Goal: Transaction & Acquisition: Purchase product/service

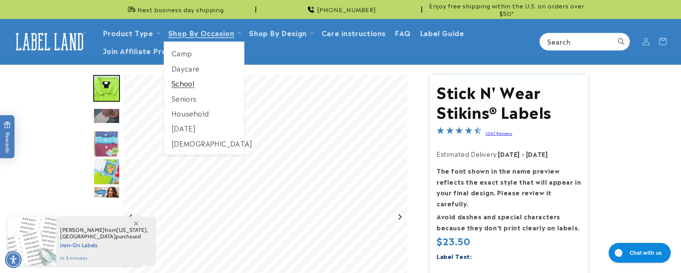
click at [184, 83] on link "School" at bounding box center [204, 83] width 80 height 15
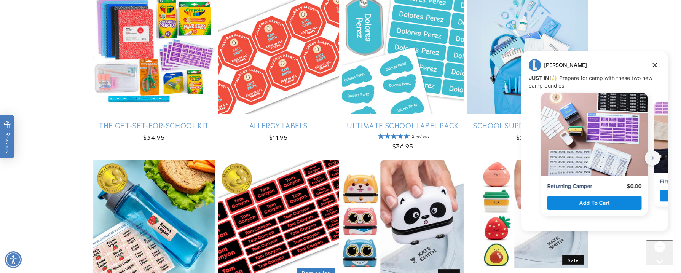
scroll to position [228, 0]
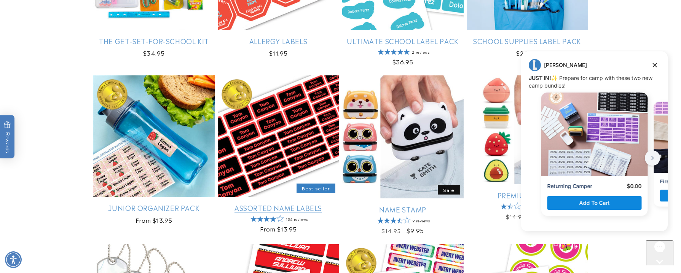
click at [279, 203] on link "Assorted Name Labels" at bounding box center [278, 207] width 121 height 9
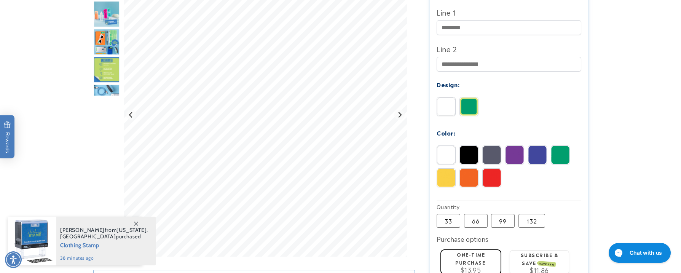
scroll to position [267, 0]
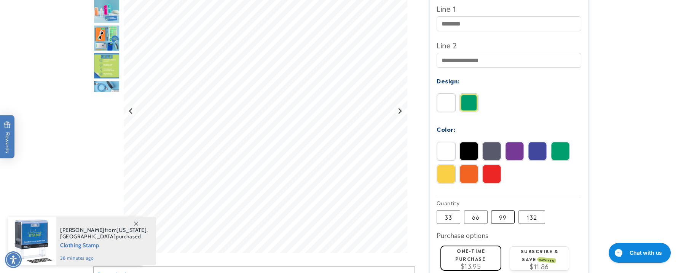
click at [508, 210] on label "99 Variant sold out or unavailable" at bounding box center [503, 217] width 24 height 14
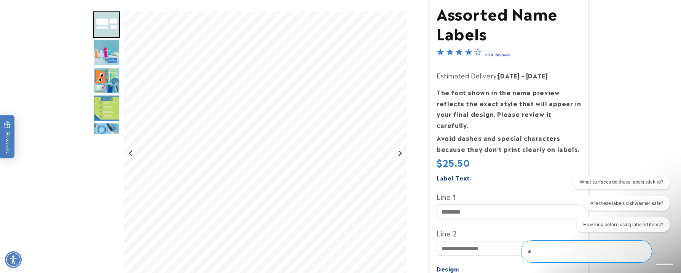
scroll to position [114, 0]
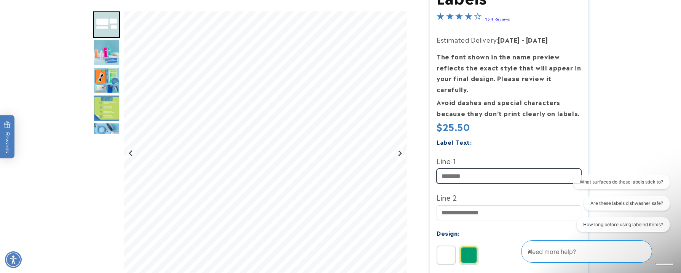
click at [468, 169] on input "Line 1" at bounding box center [509, 176] width 145 height 15
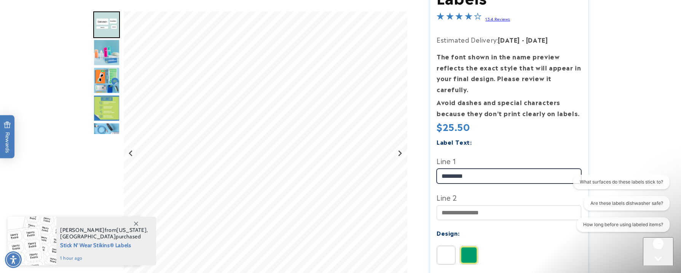
type input "*********"
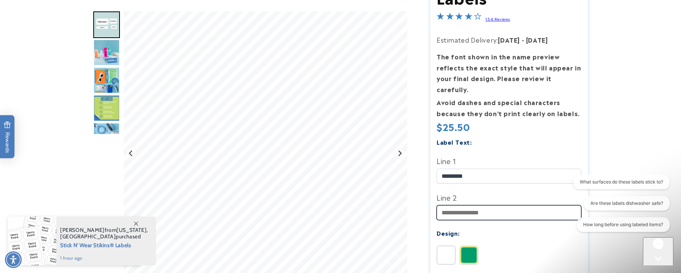
click at [464, 205] on input "Line 2" at bounding box center [509, 212] width 145 height 15
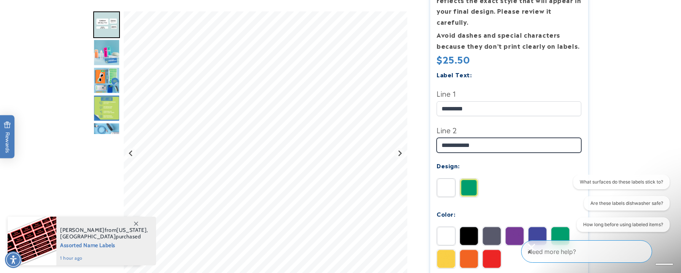
scroll to position [190, 0]
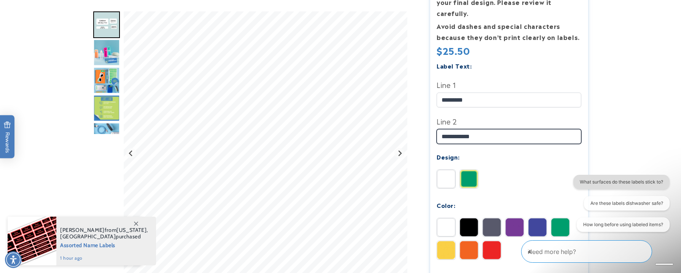
type input "**********"
click at [583, 179] on button "What surfaces do these labels stick to?" at bounding box center [621, 182] width 96 height 14
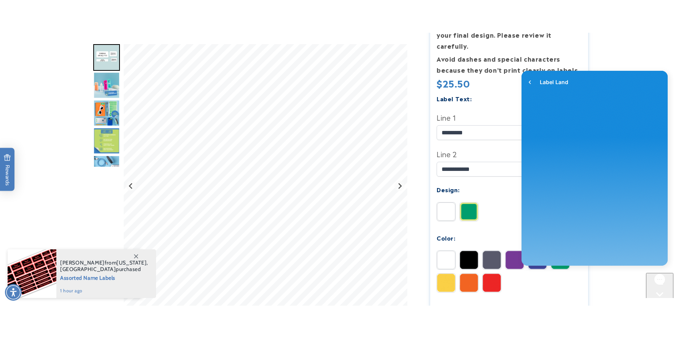
scroll to position [0, 0]
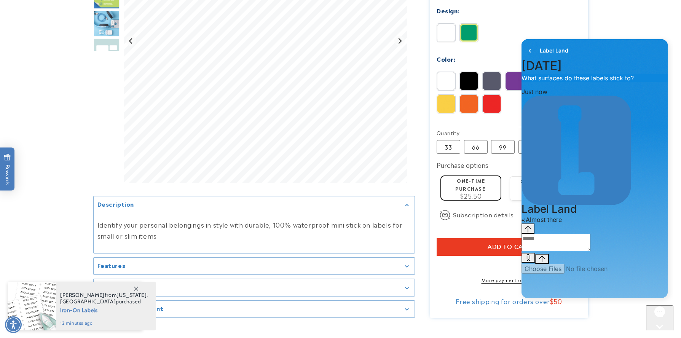
scroll to position [381, 0]
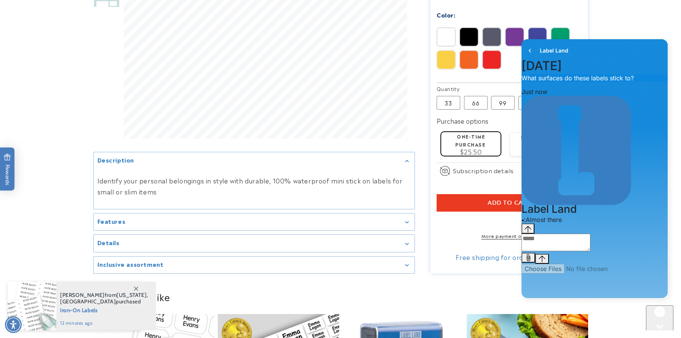
click at [202, 219] on div "Features" at bounding box center [253, 222] width 313 height 6
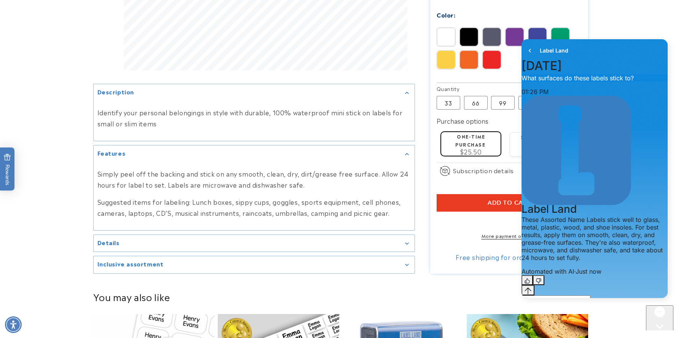
click at [232, 262] on div "Inclusive assortment" at bounding box center [253, 265] width 313 height 6
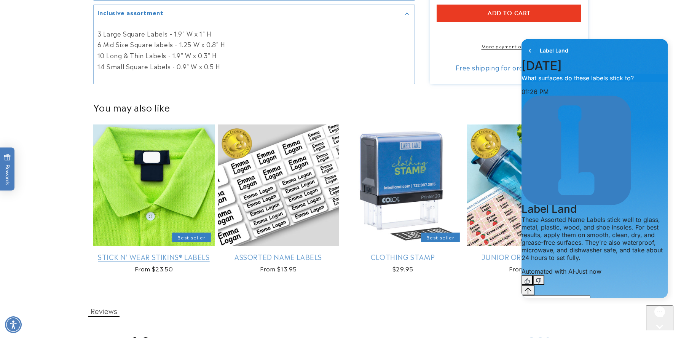
scroll to position [571, 0]
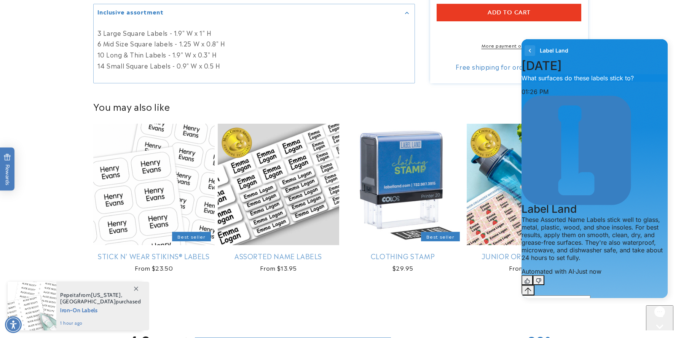
click at [532, 47] on icon "go to home page" at bounding box center [530, 50] width 8 height 9
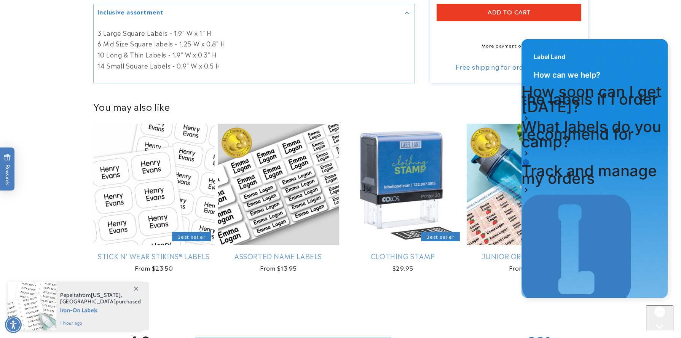
click at [461, 94] on main at bounding box center [340, 148] width 681 height 1308
click at [663, 273] on icon "Close gorgias live chat" at bounding box center [660, 340] width 8 height 8
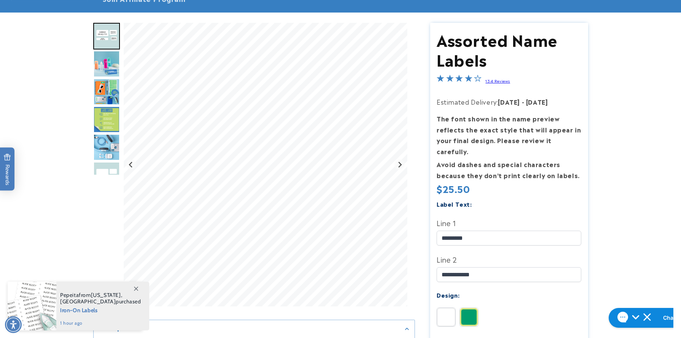
scroll to position [0, 0]
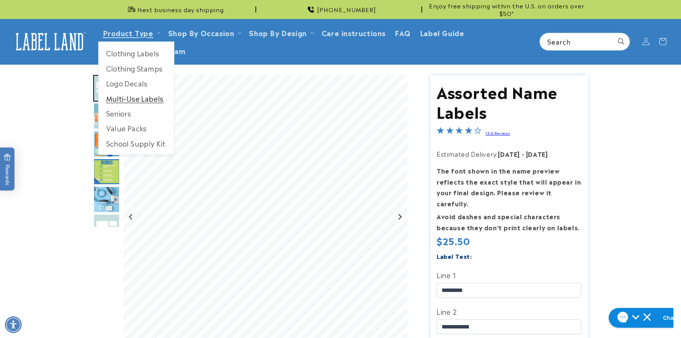
click at [128, 98] on link "Multi-Use Labels" at bounding box center [136, 98] width 75 height 15
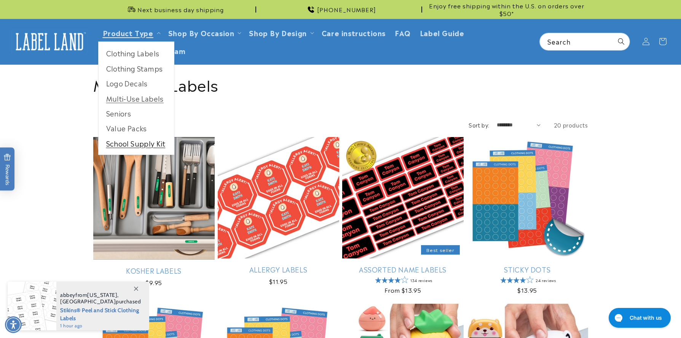
click at [126, 144] on link "School Supply Kit" at bounding box center [136, 143] width 75 height 15
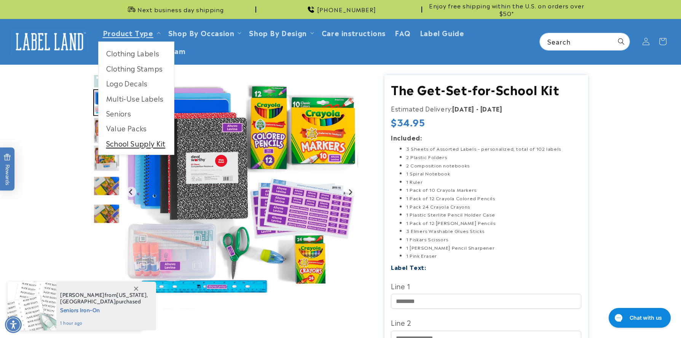
click at [151, 144] on link "School Supply Kit" at bounding box center [136, 143] width 75 height 15
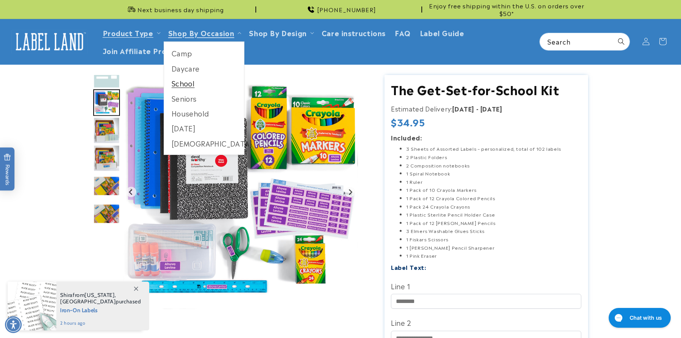
click at [189, 85] on link "School" at bounding box center [204, 83] width 80 height 15
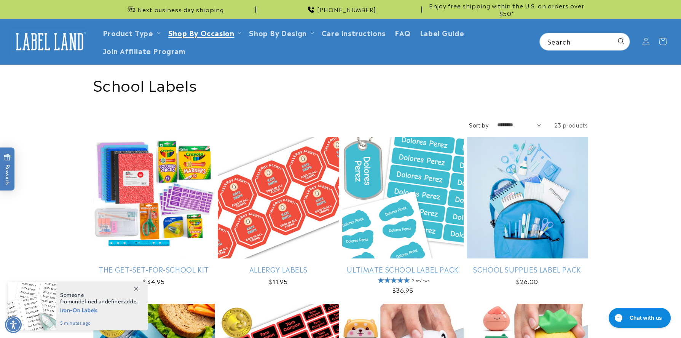
scroll to position [76, 0]
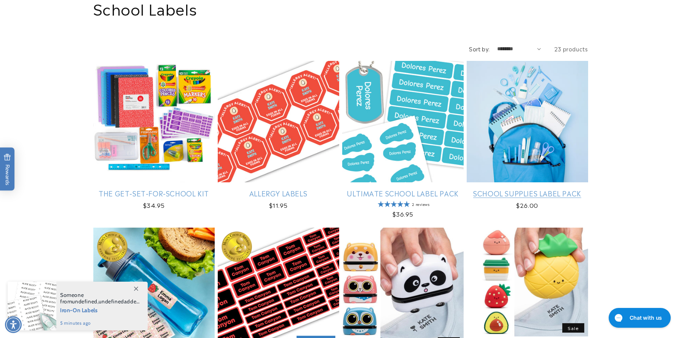
click at [528, 189] on link "School Supplies Label Pack" at bounding box center [527, 193] width 121 height 9
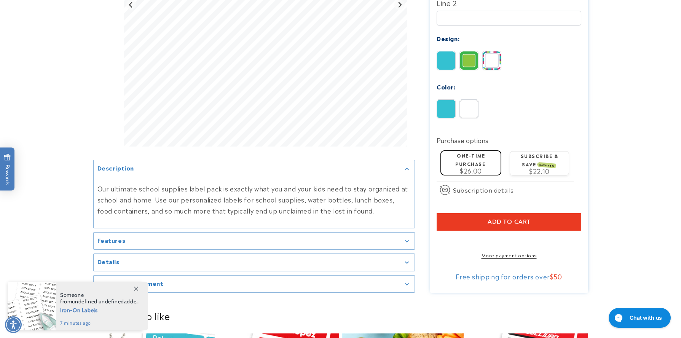
scroll to position [305, 0]
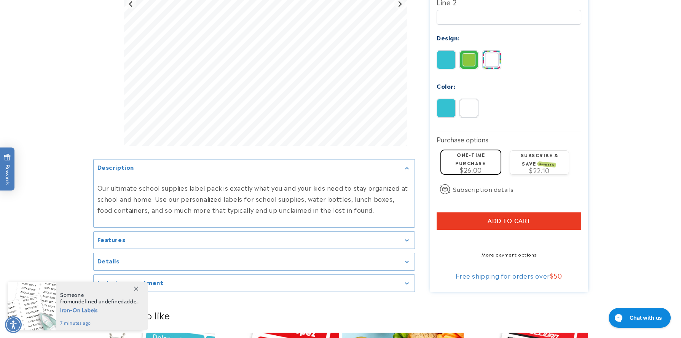
click at [330, 238] on div "Features" at bounding box center [253, 241] width 313 height 6
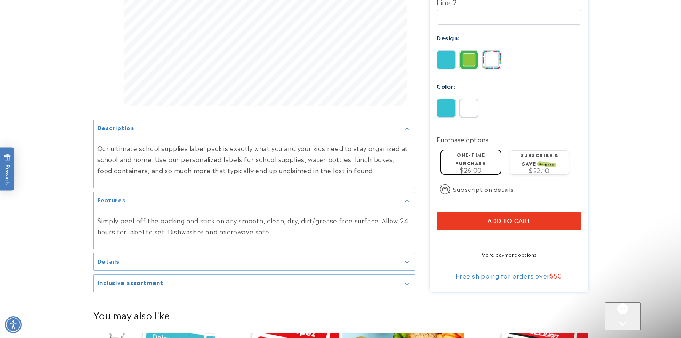
scroll to position [0, 0]
click at [342, 253] on summary "Details" at bounding box center [254, 261] width 321 height 17
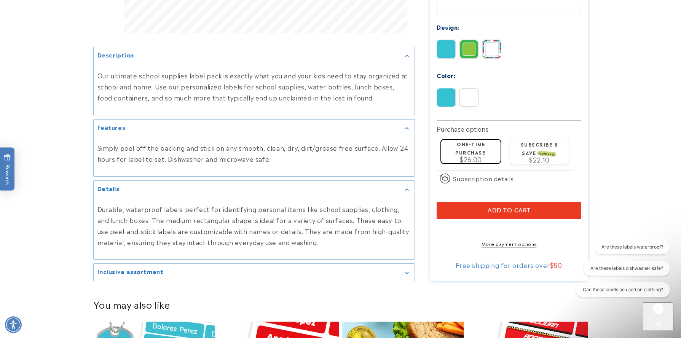
scroll to position [343, 0]
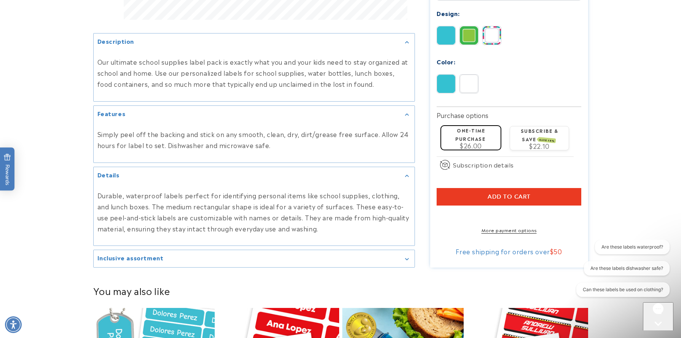
click at [344, 259] on div "Inclusive assortment" at bounding box center [253, 259] width 313 height 6
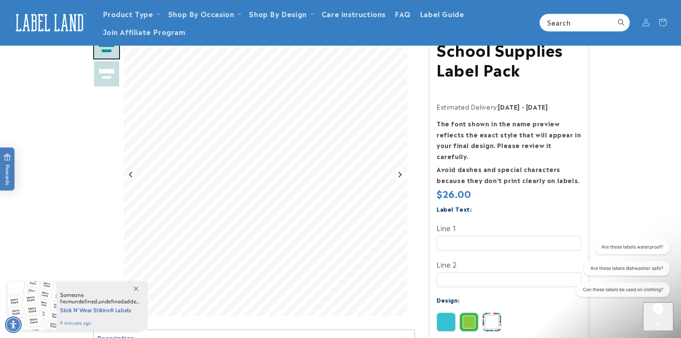
scroll to position [38, 0]
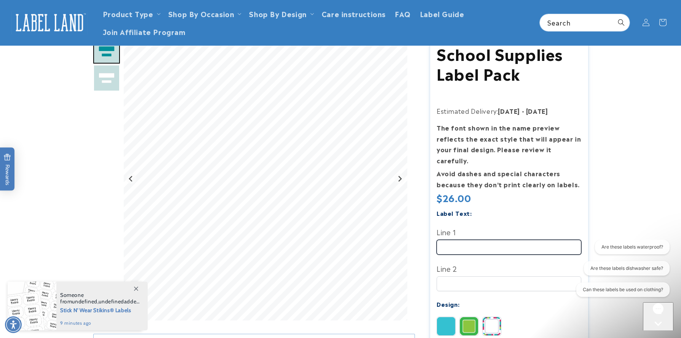
click at [464, 240] on input "Line 1" at bounding box center [509, 247] width 145 height 15
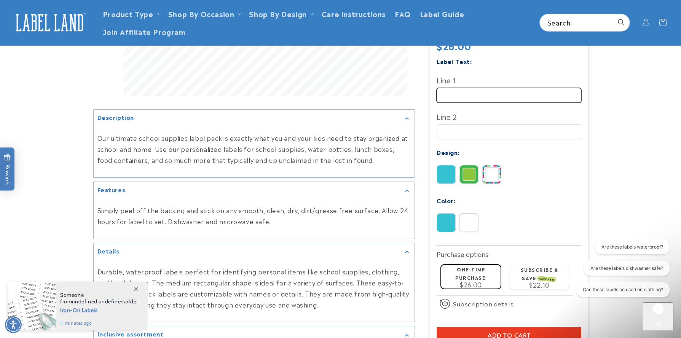
scroll to position [228, 0]
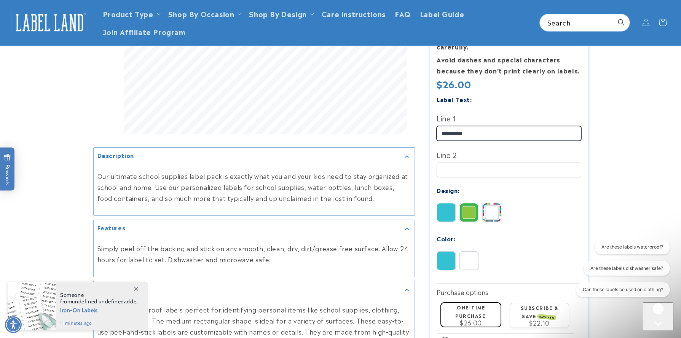
type input "*********"
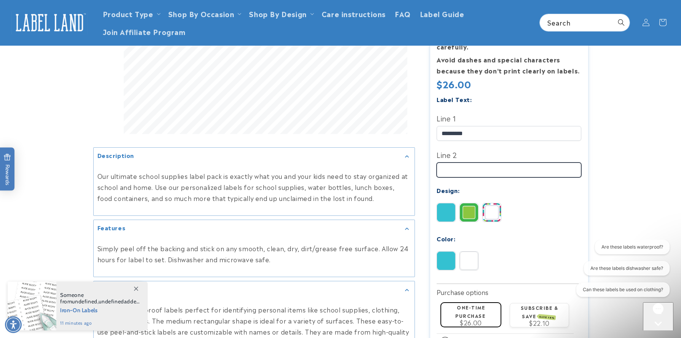
click at [451, 166] on input "Line 2" at bounding box center [509, 170] width 145 height 15
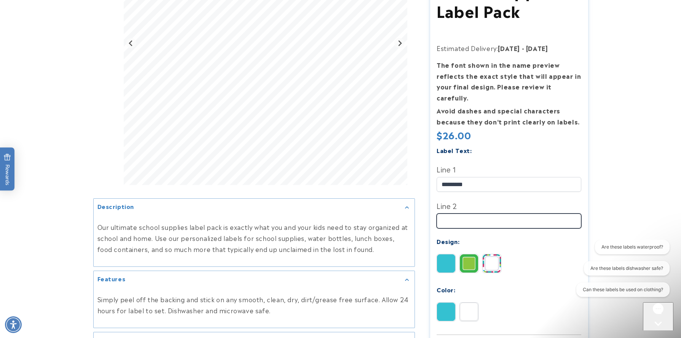
scroll to position [190, 0]
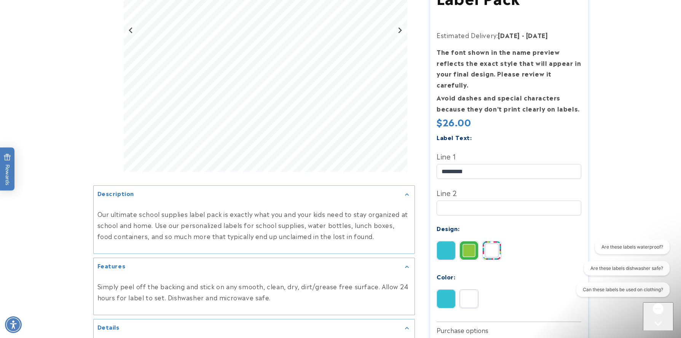
click at [466, 294] on img at bounding box center [469, 299] width 18 height 18
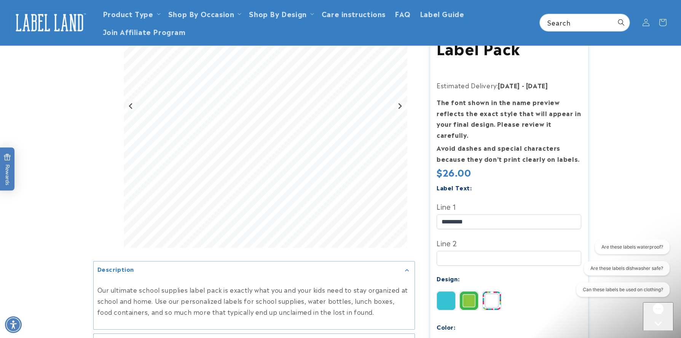
scroll to position [114, 0]
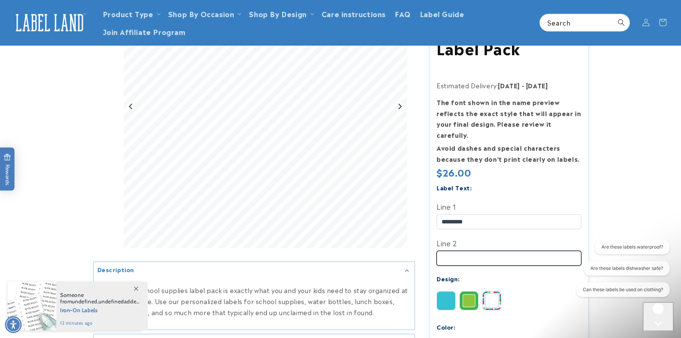
click at [466, 251] on input "Line 2" at bounding box center [509, 258] width 145 height 15
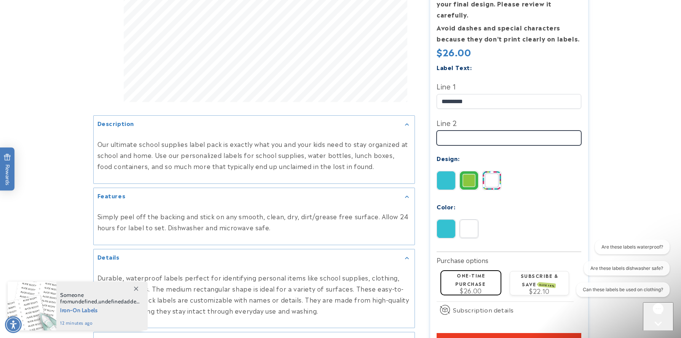
scroll to position [267, 0]
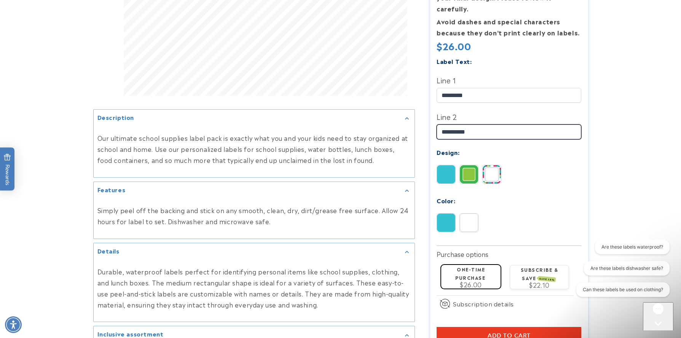
click at [452, 125] on input "**********" at bounding box center [509, 132] width 145 height 15
click at [463, 125] on input "**********" at bounding box center [509, 132] width 145 height 15
type input "**********"
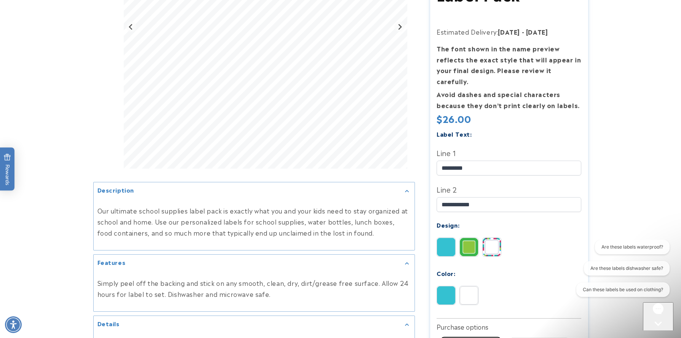
scroll to position [76, 0]
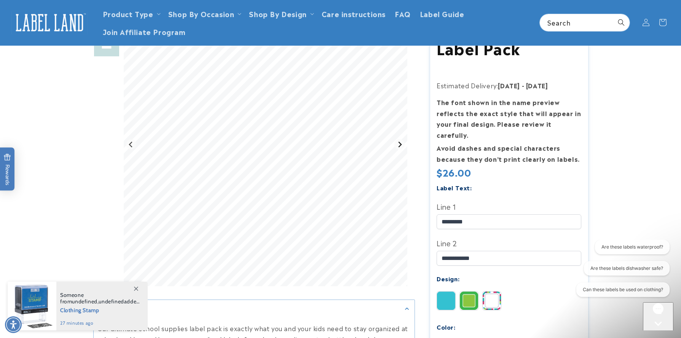
click at [403, 142] on button "Next slide" at bounding box center [399, 144] width 10 height 10
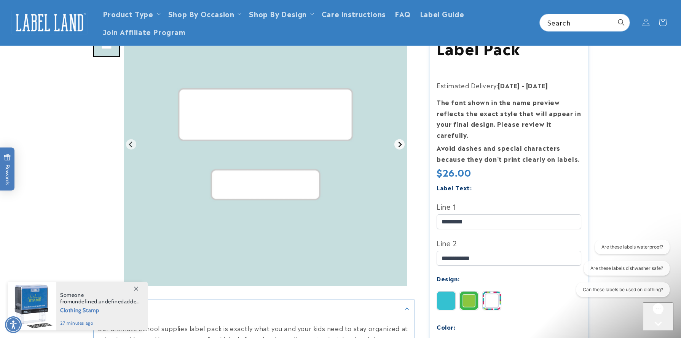
click at [400, 142] on icon "Go to first slide" at bounding box center [400, 144] width 6 height 6
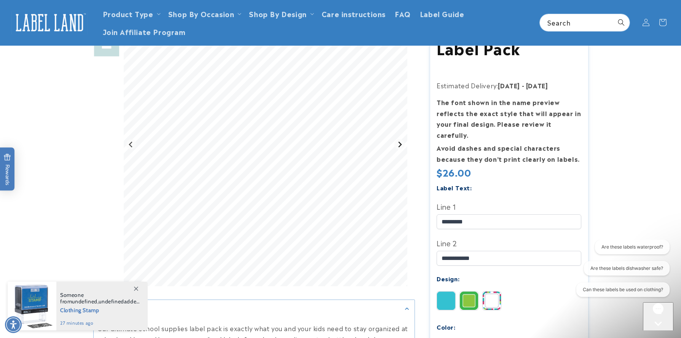
click at [400, 142] on icon "Next slide" at bounding box center [400, 144] width 6 height 6
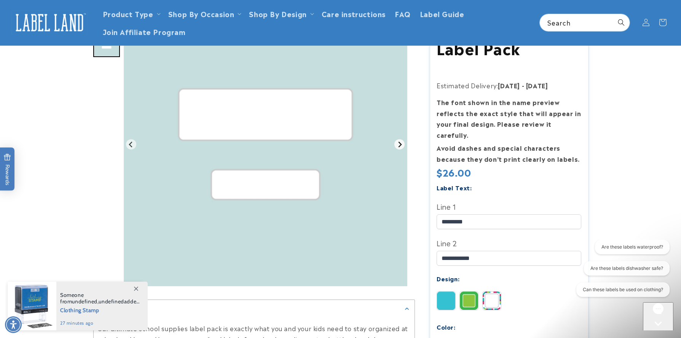
click at [400, 142] on icon "Go to first slide" at bounding box center [400, 144] width 6 height 6
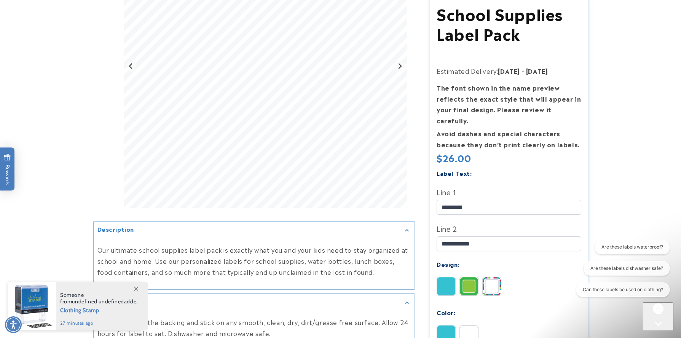
scroll to position [267, 0]
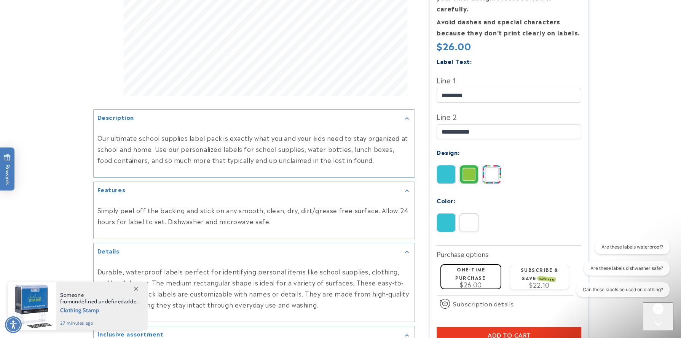
click at [469, 214] on img at bounding box center [469, 223] width 18 height 18
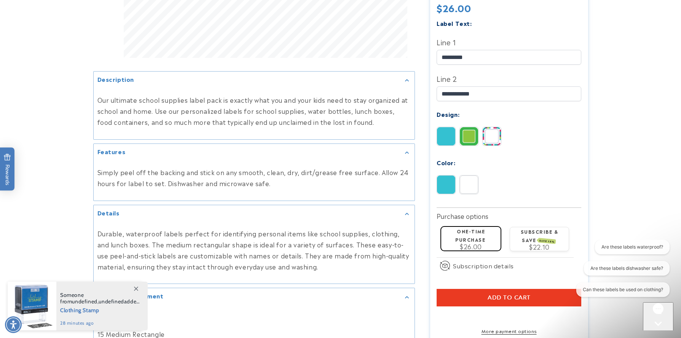
scroll to position [457, 0]
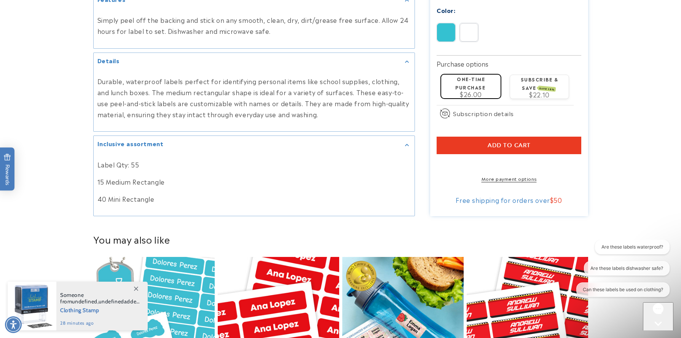
click at [506, 142] on span "Add to cart" at bounding box center [509, 145] width 43 height 7
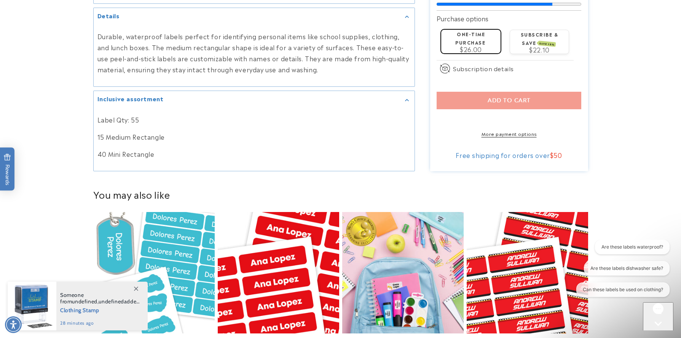
scroll to position [571, 0]
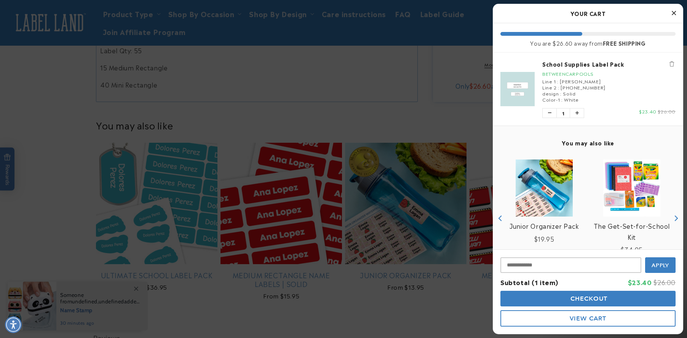
click at [184, 201] on div at bounding box center [343, 169] width 687 height 338
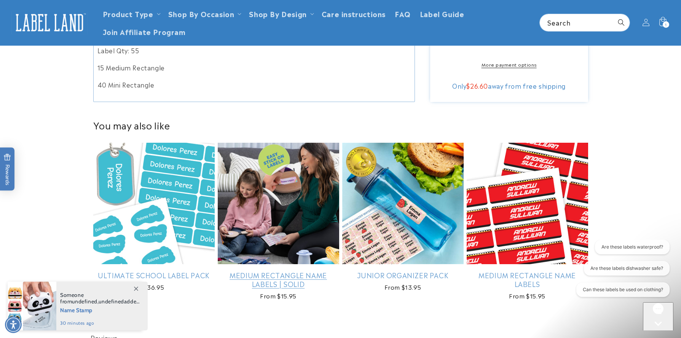
click at [300, 271] on link "Medium Rectangle Name Labels | Solid" at bounding box center [278, 280] width 121 height 18
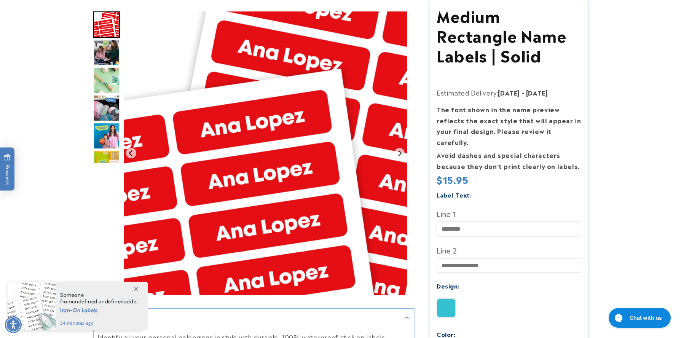
click at [110, 60] on img "Go to slide 2" at bounding box center [106, 52] width 27 height 27
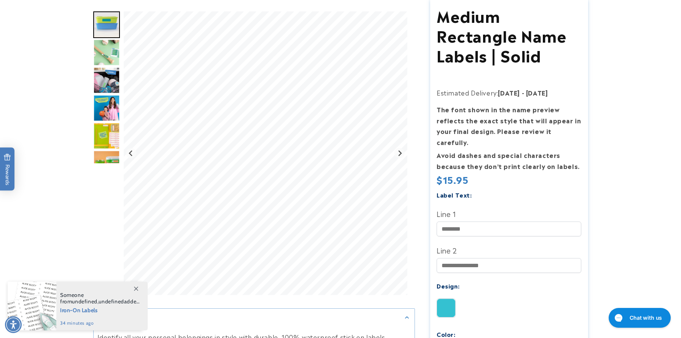
click at [106, 52] on img "Go to slide 3" at bounding box center [106, 52] width 27 height 27
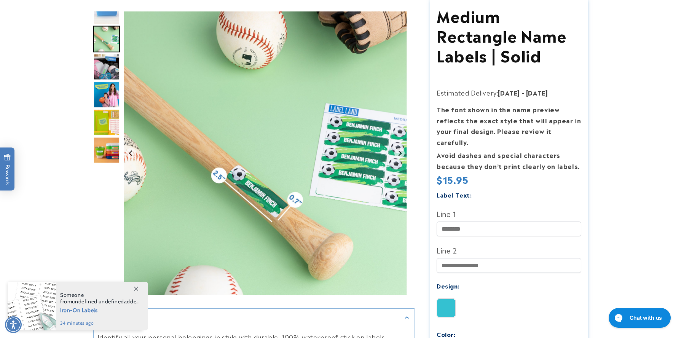
click at [103, 69] on img "Go to slide 4" at bounding box center [106, 67] width 27 height 27
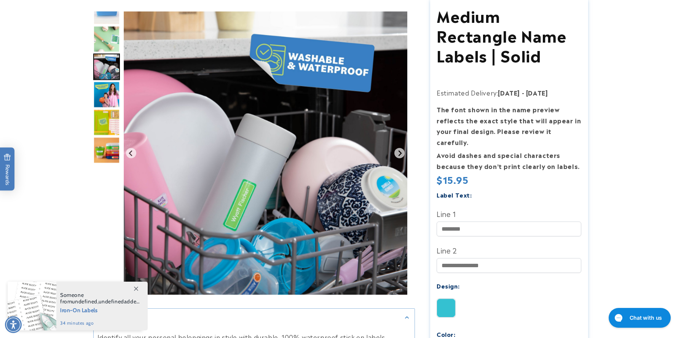
click at [107, 88] on img "Go to slide 5" at bounding box center [106, 94] width 27 height 27
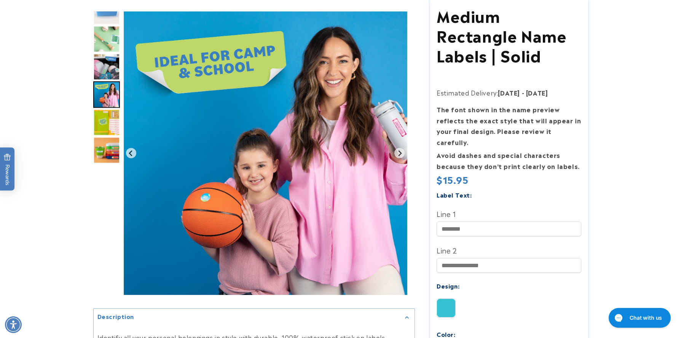
click at [105, 118] on img "Go to slide 6" at bounding box center [106, 122] width 27 height 27
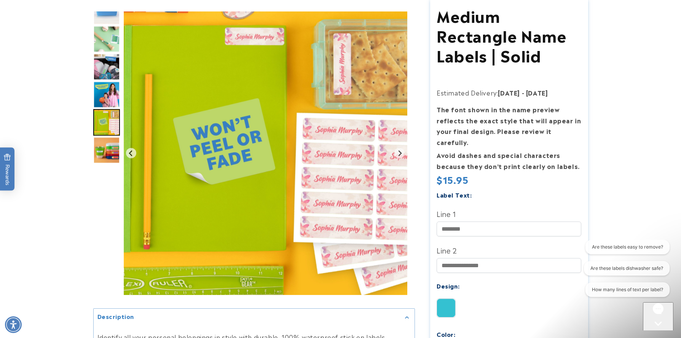
click at [104, 149] on img "Go to slide 7" at bounding box center [106, 150] width 27 height 27
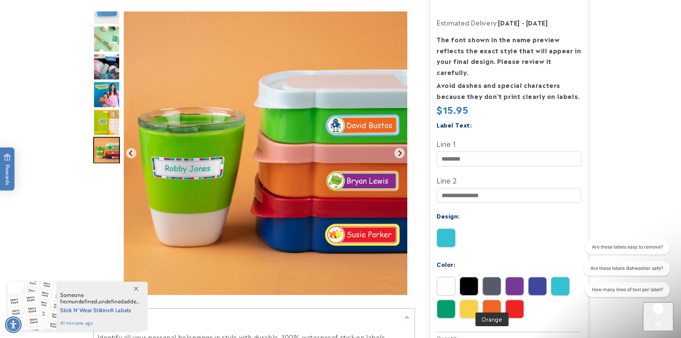
scroll to position [228, 0]
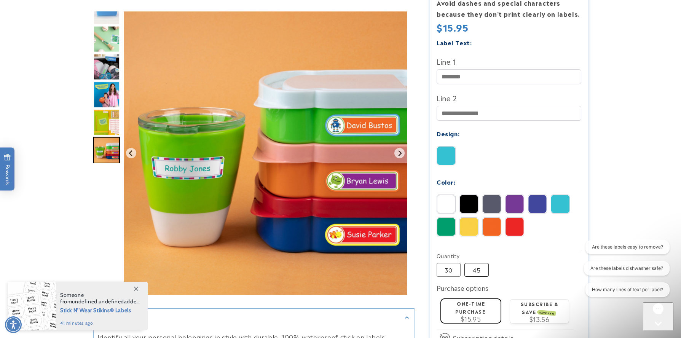
click at [478, 263] on label "45 Variant sold out or unavailable" at bounding box center [477, 270] width 24 height 14
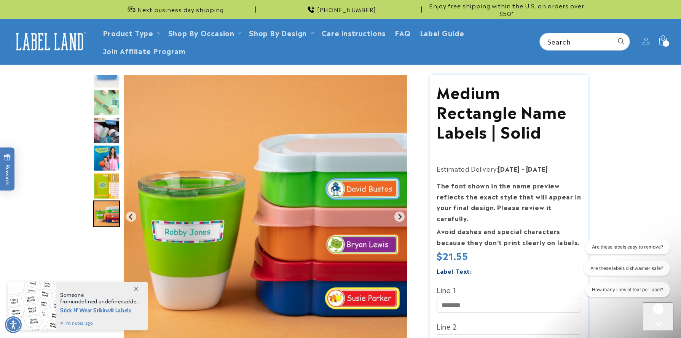
click at [665, 42] on div "1 1 item" at bounding box center [666, 43] width 6 height 6
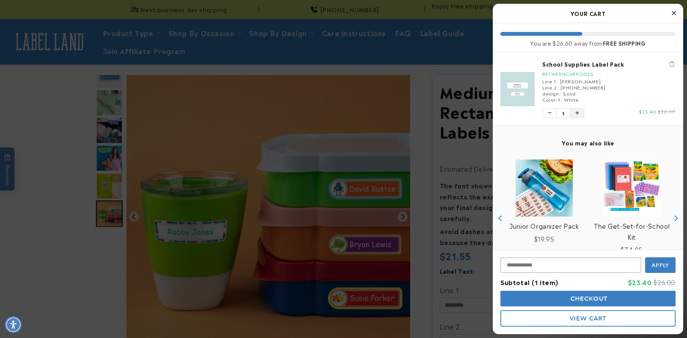
click at [579, 113] on button "Increase quantity of School Supplies Label Pack" at bounding box center [577, 113] width 14 height 9
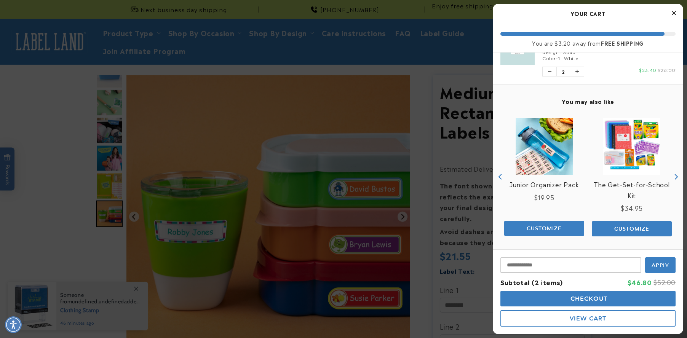
scroll to position [43, 0]
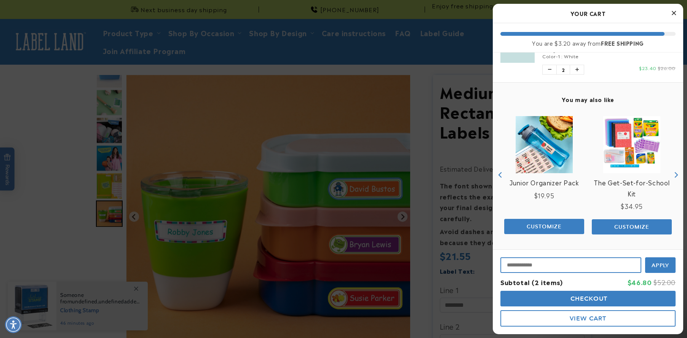
click at [594, 264] on input "Input Discount" at bounding box center [570, 265] width 141 height 16
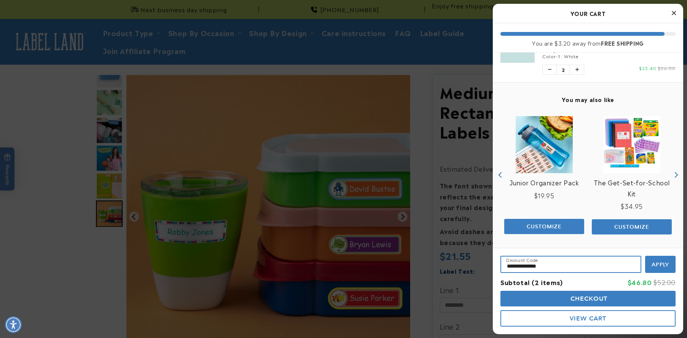
type input "**********"
click at [645, 256] on button "Apply" at bounding box center [660, 264] width 30 height 17
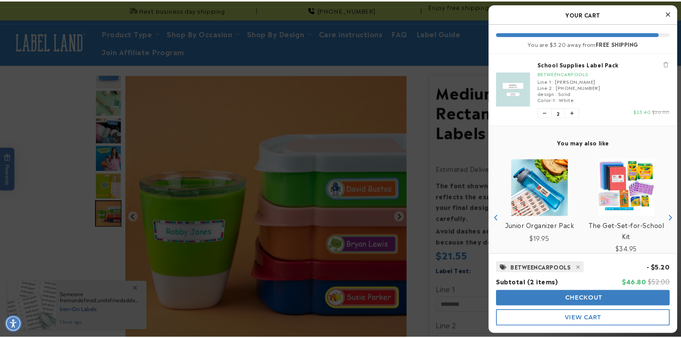
scroll to position [0, 0]
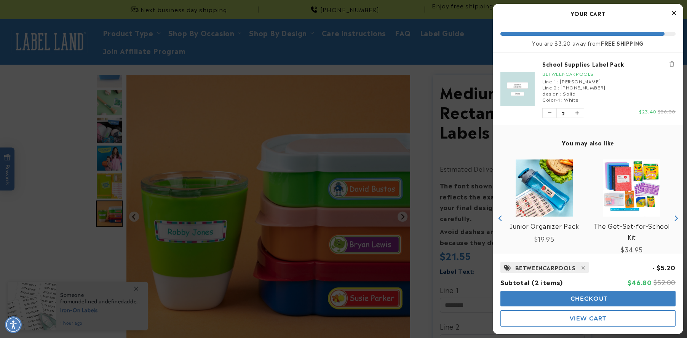
click at [528, 88] on img "product" at bounding box center [517, 89] width 34 height 34
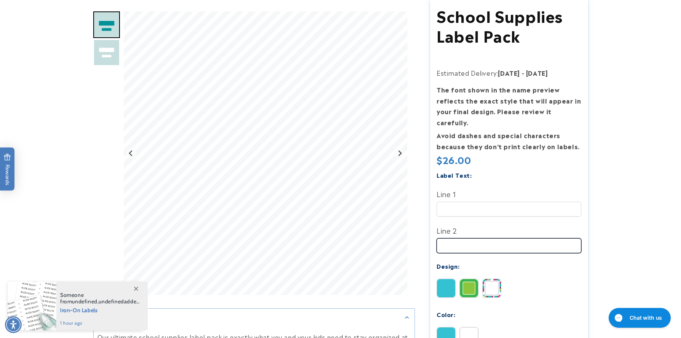
click at [474, 239] on input "Line 2" at bounding box center [509, 245] width 145 height 15
click at [453, 238] on input "**********" at bounding box center [509, 245] width 145 height 15
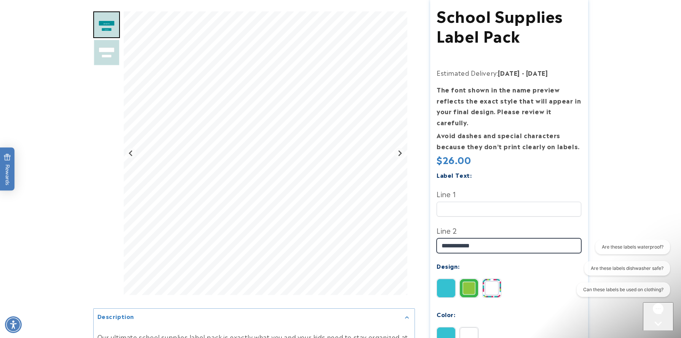
click at [466, 238] on input "**********" at bounding box center [509, 245] width 145 height 15
type input "**********"
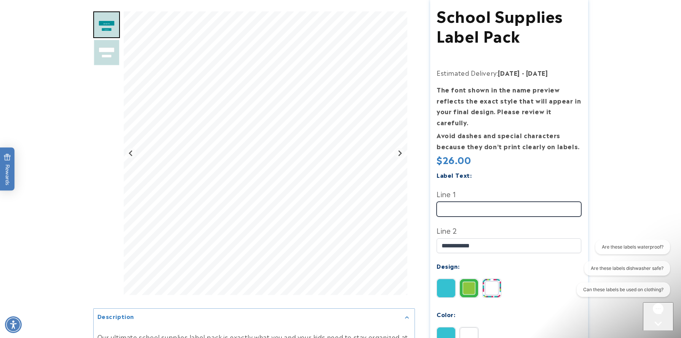
click at [470, 202] on input "Line 1" at bounding box center [509, 209] width 145 height 15
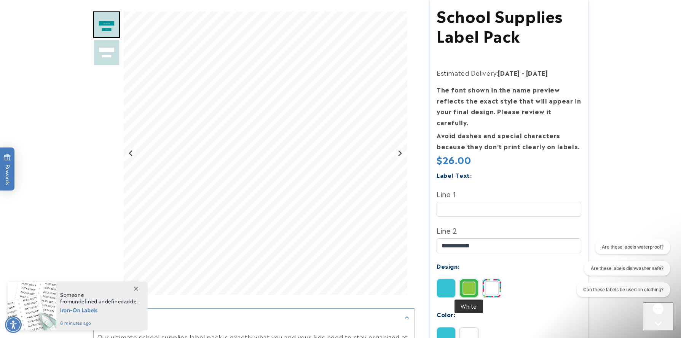
click at [469, 327] on img at bounding box center [469, 336] width 18 height 18
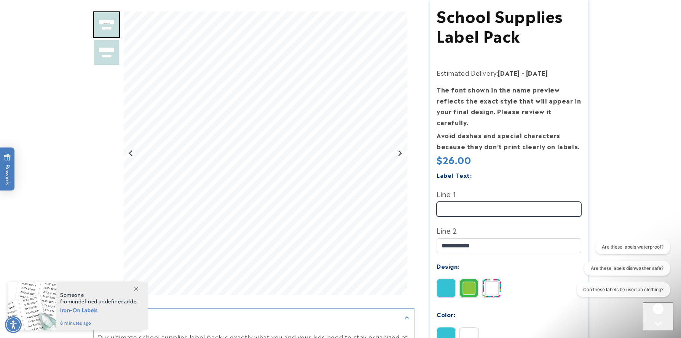
click at [463, 202] on input "Line 1" at bounding box center [509, 209] width 145 height 15
type input "*********"
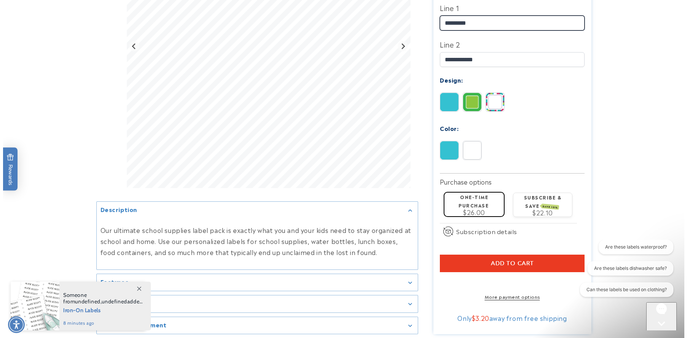
scroll to position [267, 0]
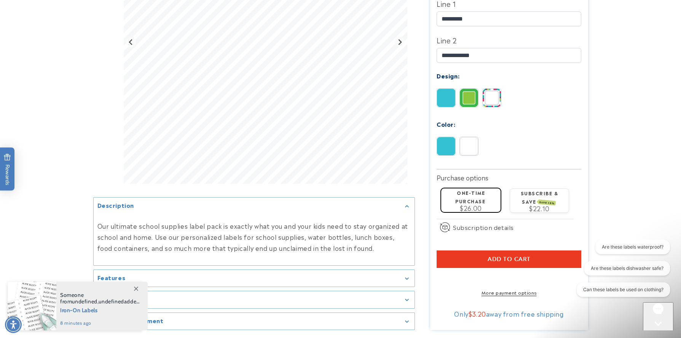
click at [483, 251] on button "Add to cart" at bounding box center [509, 260] width 145 height 18
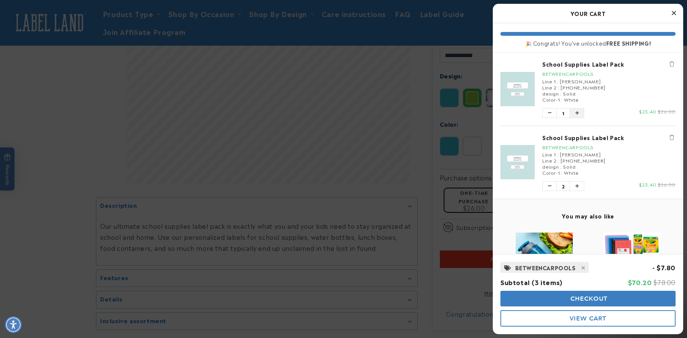
click at [576, 111] on icon "Increase quantity of School Supplies Label Pack" at bounding box center [576, 113] width 3 height 5
click at [669, 138] on icon "Remove School Supplies Label Pack" at bounding box center [671, 137] width 5 height 5
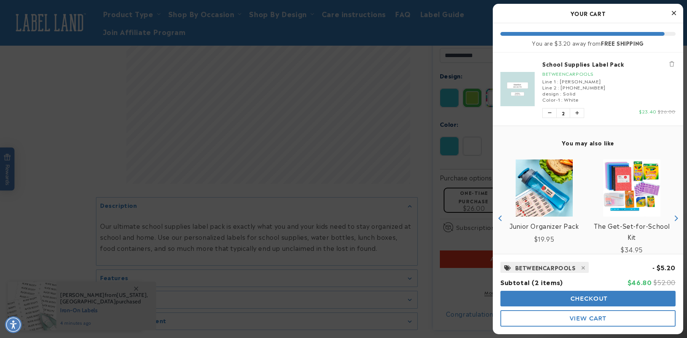
click at [576, 318] on span "View Cart" at bounding box center [588, 318] width 37 height 7
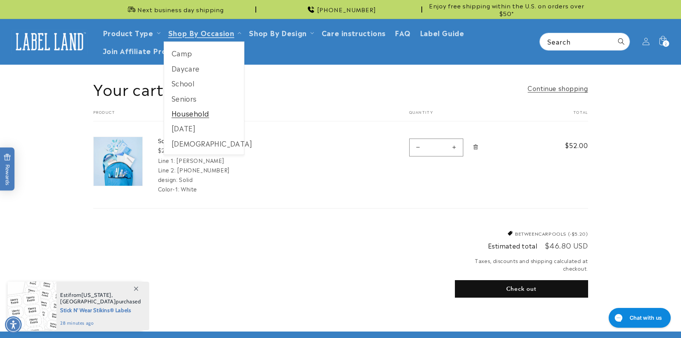
click at [178, 115] on link "Household" at bounding box center [204, 113] width 80 height 15
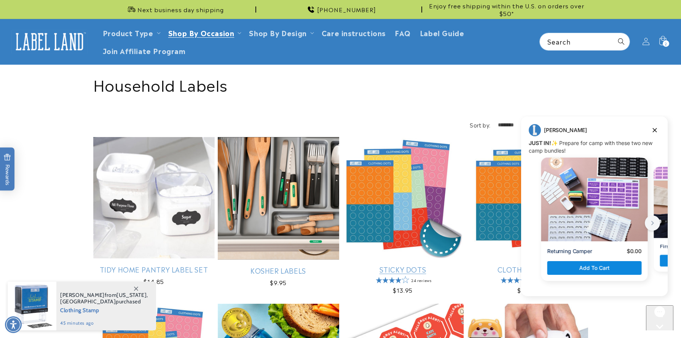
click at [427, 265] on link "Sticky Dots" at bounding box center [402, 269] width 121 height 9
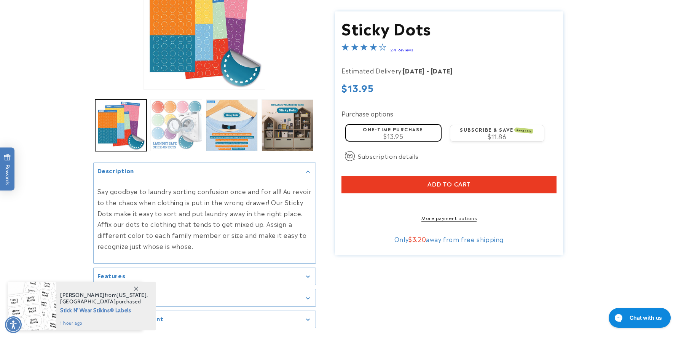
click at [160, 139] on button "Load image 2 in gallery view" at bounding box center [176, 125] width 52 height 52
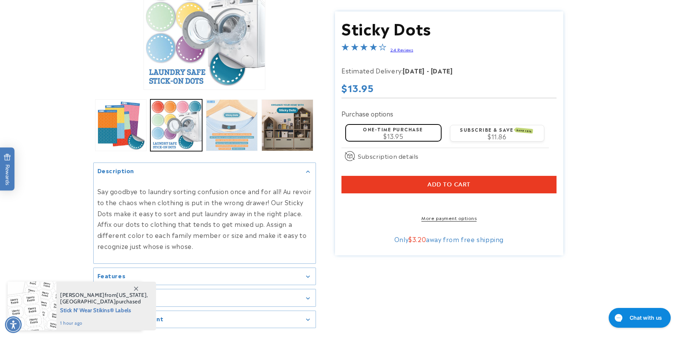
scroll to position [82, 0]
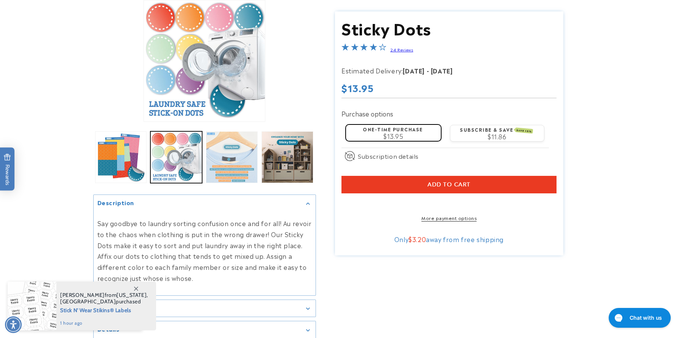
click at [234, 153] on button "Load image 3 in gallery view" at bounding box center [232, 157] width 52 height 52
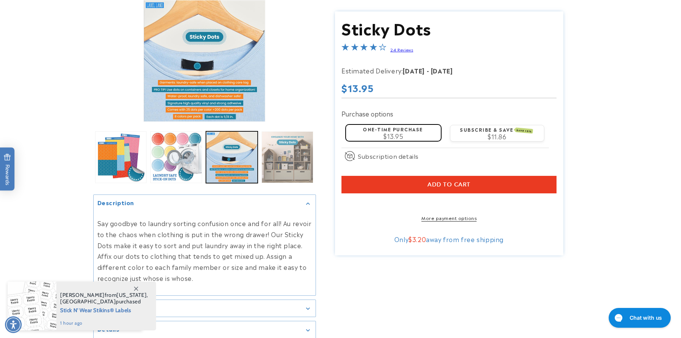
click at [286, 164] on button "Load image 4 in gallery view" at bounding box center [288, 157] width 52 height 52
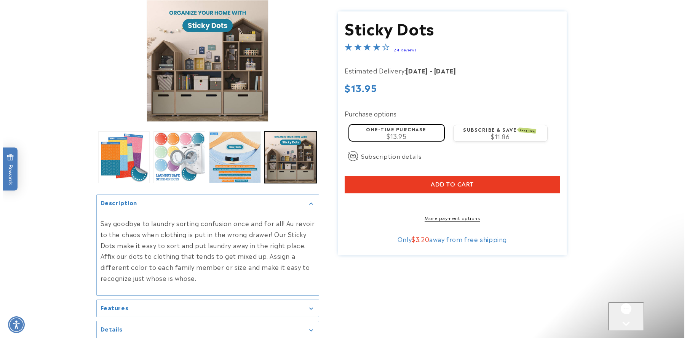
scroll to position [0, 0]
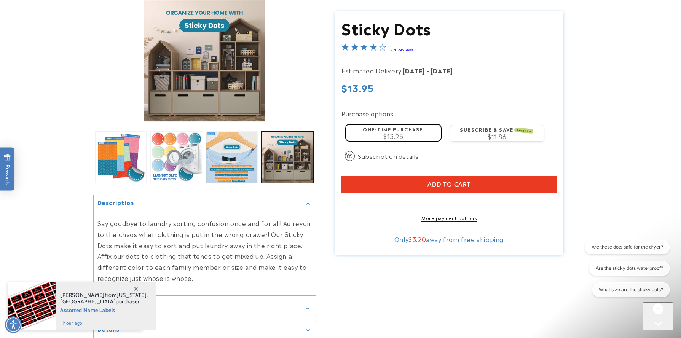
click at [382, 186] on button "Add to cart" at bounding box center [449, 185] width 215 height 18
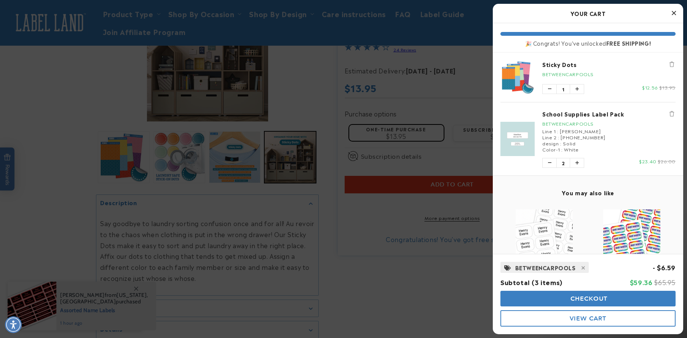
click at [597, 298] on span "Checkout" at bounding box center [587, 298] width 39 height 7
